Goal: Find specific page/section: Find specific page/section

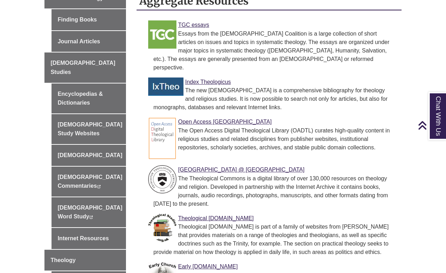
scroll to position [228, 0]
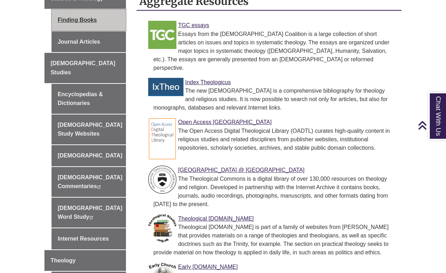
click at [94, 31] on link "Finding Books" at bounding box center [88, 20] width 74 height 21
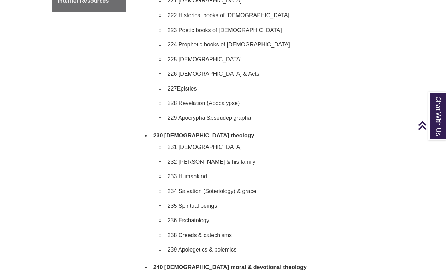
scroll to position [608, 0]
click at [172, 111] on li "228 Revelation (Apocalypse)" at bounding box center [280, 103] width 231 height 15
click at [165, 111] on li "228 Revelation (Apocalypse)" at bounding box center [280, 103] width 231 height 15
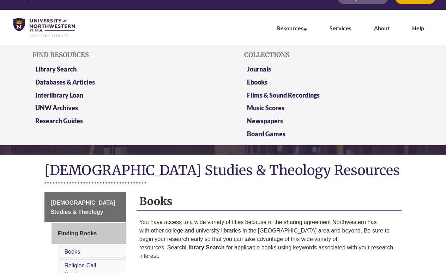
scroll to position [28, 0]
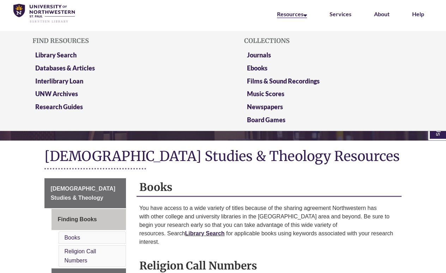
click at [305, 17] on icon at bounding box center [305, 14] width 4 height 6
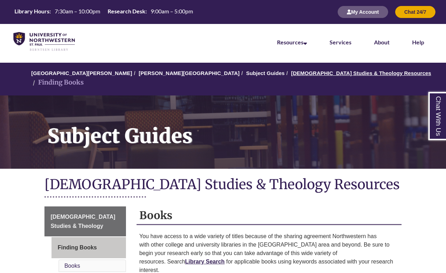
click at [291, 76] on link "[DEMOGRAPHIC_DATA] Studies & Theology Resources" at bounding box center [361, 73] width 140 height 6
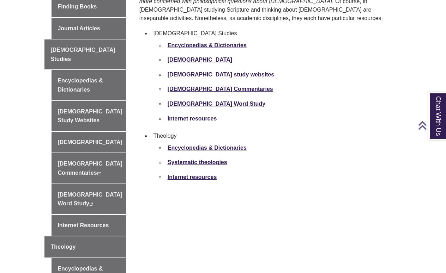
scroll to position [275, 0]
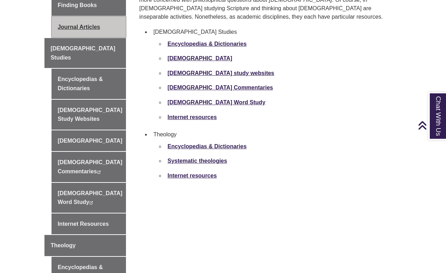
click at [91, 38] on link "Journal Articles" at bounding box center [88, 27] width 74 height 21
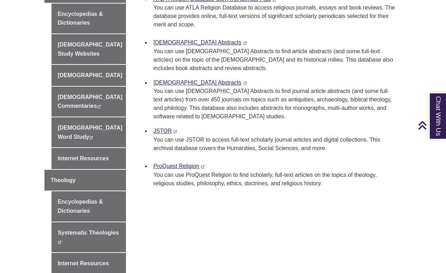
scroll to position [329, 0]
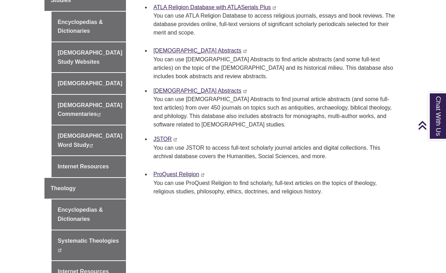
click at [173, 54] on link "New Testament Abstracts" at bounding box center [197, 51] width 88 height 6
